Goal: Use online tool/utility: Utilize a website feature to perform a specific function

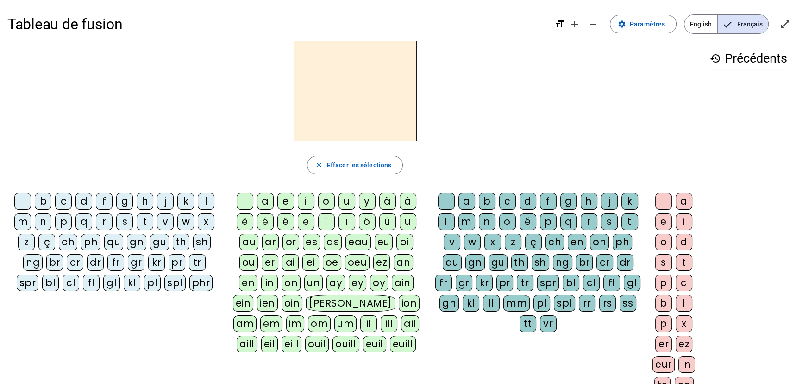
click at [202, 199] on div "l" at bounding box center [206, 201] width 17 height 17
click at [286, 201] on div "e" at bounding box center [285, 201] width 17 height 17
click at [348, 199] on div "u" at bounding box center [347, 201] width 17 height 17
click at [147, 222] on div "t" at bounding box center [145, 221] width 17 height 17
click at [82, 201] on div "d" at bounding box center [83, 201] width 17 height 17
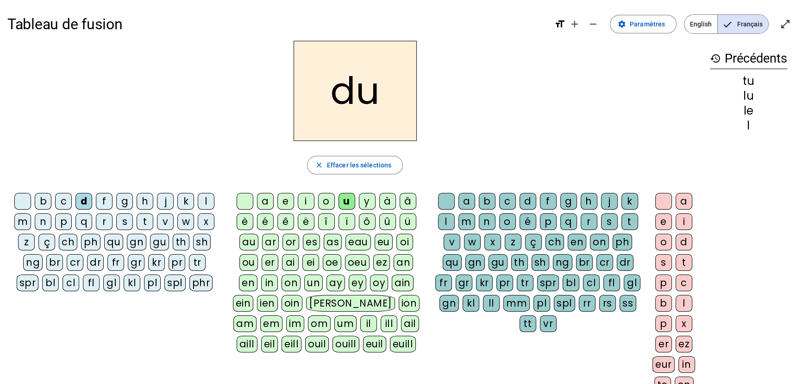
click at [284, 202] on div "e" at bounding box center [285, 201] width 17 height 17
click at [144, 219] on div "t" at bounding box center [145, 221] width 17 height 17
click at [264, 203] on div "a" at bounding box center [265, 201] width 17 height 17
drag, startPoint x: 203, startPoint y: 201, endPoint x: 213, endPoint y: 200, distance: 10.2
click at [203, 201] on div "l" at bounding box center [206, 201] width 17 height 17
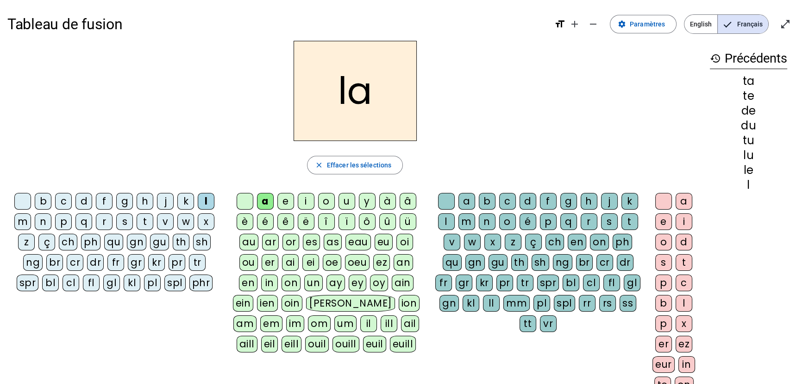
click at [285, 201] on div "e" at bounding box center [285, 201] width 17 height 17
click at [351, 201] on div "u" at bounding box center [347, 201] width 17 height 17
click at [143, 223] on div "t" at bounding box center [145, 221] width 17 height 17
click at [82, 201] on div "d" at bounding box center [83, 201] width 17 height 17
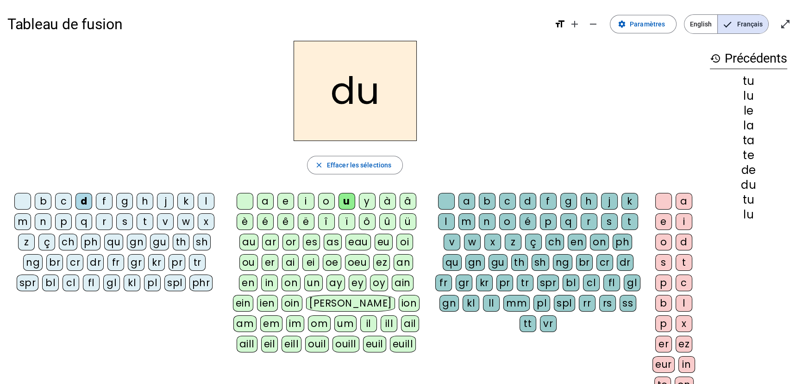
click at [286, 204] on div "e" at bounding box center [285, 201] width 17 height 17
click at [145, 220] on div "t" at bounding box center [145, 221] width 17 height 17
click at [266, 199] on div "a" at bounding box center [265, 201] width 17 height 17
